Goal: Information Seeking & Learning: Find contact information

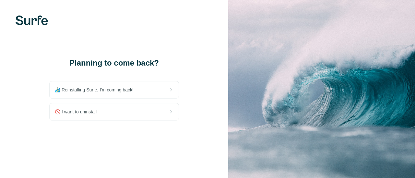
click at [112, 92] on span "🏄🏻‍♂️ Reinstalling Surfe, I'm coming back!" at bounding box center [97, 90] width 84 height 6
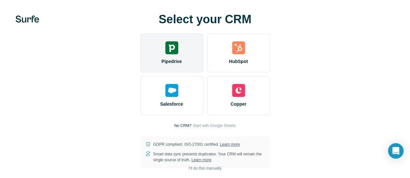
click at [140, 70] on div "Pipedrive" at bounding box center [171, 53] width 63 height 39
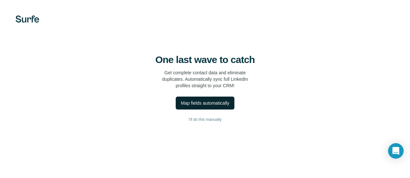
click at [181, 107] on div "Map fields automatically" at bounding box center [205, 103] width 48 height 6
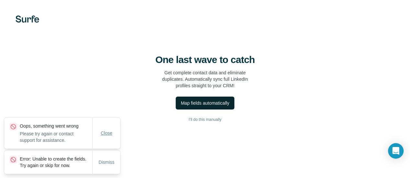
click at [106, 130] on span "Close" at bounding box center [107, 133] width 12 height 6
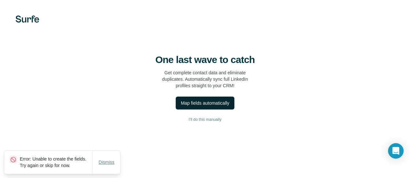
click at [109, 160] on span "Dismiss" at bounding box center [106, 162] width 16 height 6
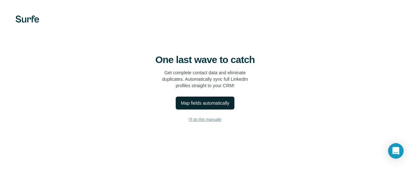
click at [104, 125] on button "I’ll do this manually" at bounding box center [205, 120] width 384 height 10
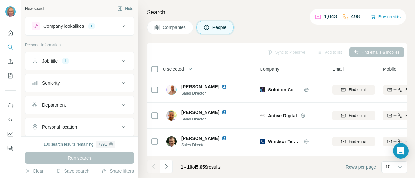
click at [98, 125] on div "Personal location" at bounding box center [75, 127] width 87 height 6
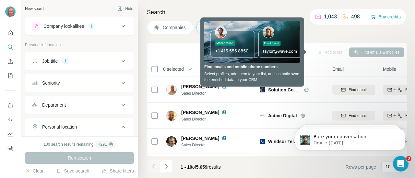
click at [114, 125] on div "Personal location" at bounding box center [75, 127] width 87 height 6
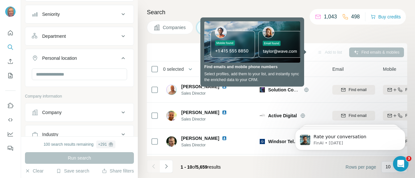
scroll to position [65, 0]
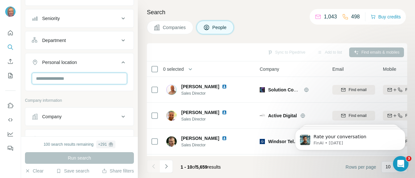
click at [64, 79] on input "text" at bounding box center [79, 79] width 95 height 12
type input "*"
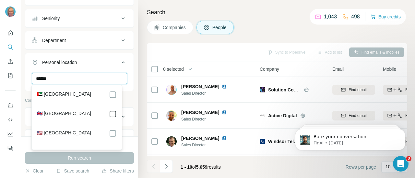
type input "******"
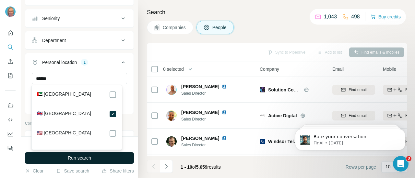
click at [93, 159] on button "Run search" at bounding box center [79, 159] width 109 height 12
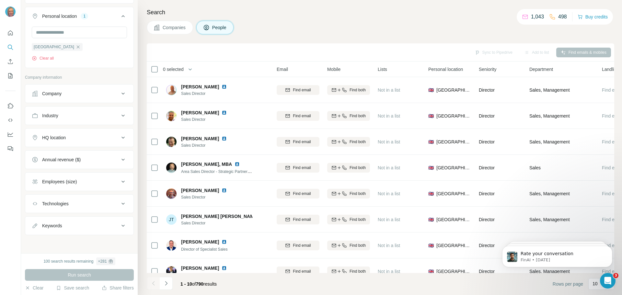
scroll to position [0, 93]
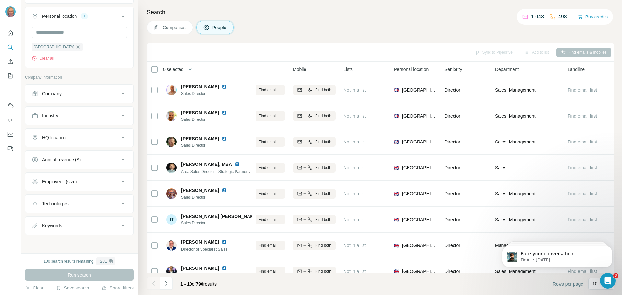
drag, startPoint x: 466, startPoint y: 271, endPoint x: 120, endPoint y: 80, distance: 395.5
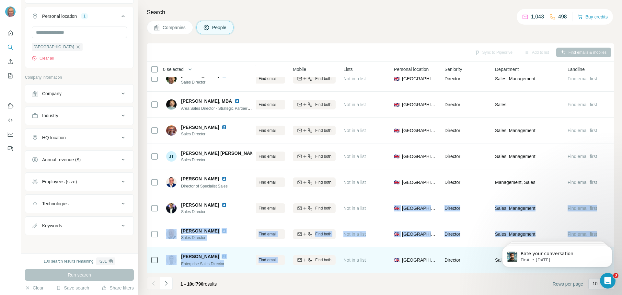
drag, startPoint x: 383, startPoint y: 270, endPoint x: 288, endPoint y: 267, distance: 94.9
click at [0, 0] on tbody "[PERSON_NAME] Sales Director Solution Consultants ICT Find email Find both Not …" at bounding box center [0, 0] width 0 height 0
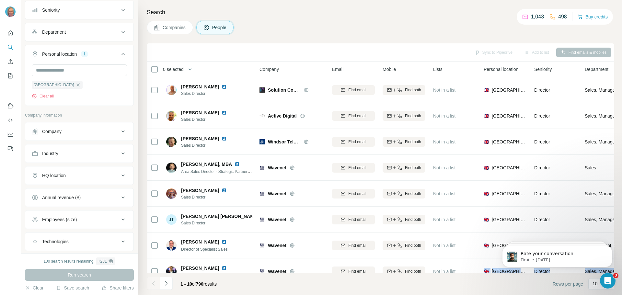
scroll to position [79, 0]
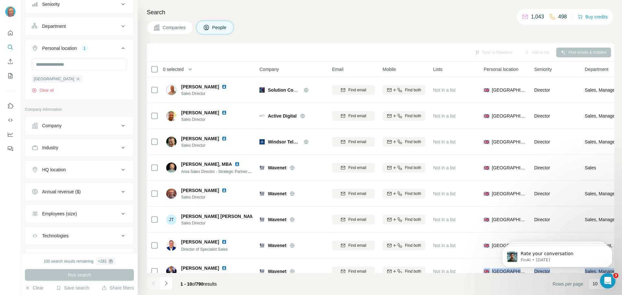
click at [66, 167] on button "HQ location" at bounding box center [79, 170] width 108 height 16
click at [67, 178] on input "text" at bounding box center [79, 186] width 95 height 12
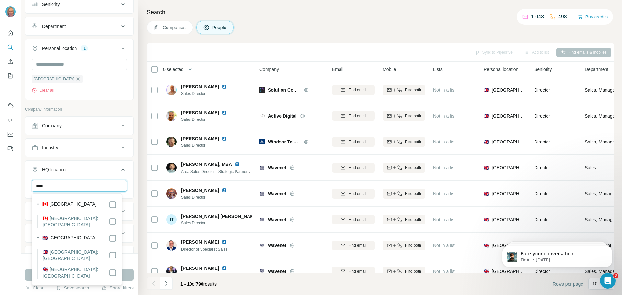
drag, startPoint x: 61, startPoint y: 184, endPoint x: 29, endPoint y: 169, distance: 35.4
click at [19, 178] on div "New search Hide Company lookalikes 1 Personal information Job title 1 Seniority…" at bounding box center [311, 147] width 622 height 295
type input "******"
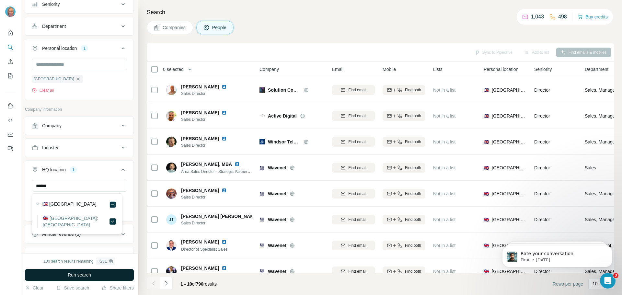
click at [91, 178] on span "Run search" at bounding box center [79, 275] width 23 height 6
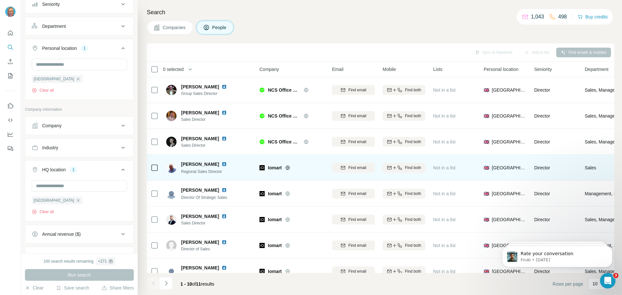
click at [288, 169] on icon at bounding box center [287, 167] width 5 height 5
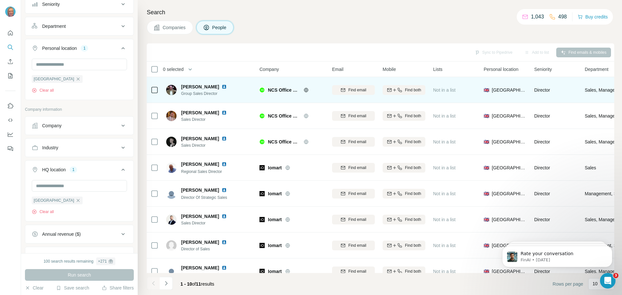
click at [305, 92] on icon at bounding box center [306, 89] width 5 height 5
